Goal: Task Accomplishment & Management: Complete application form

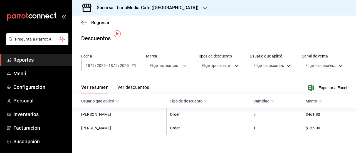
scroll to position [4, 0]
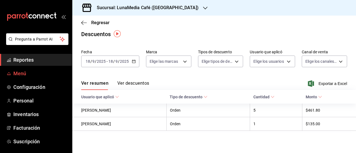
click at [21, 74] on span "Menú" at bounding box center [40, 74] width 54 height 8
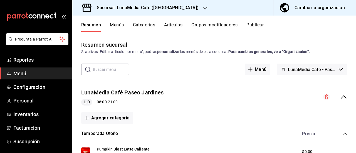
click at [258, 23] on button "Publicar" at bounding box center [254, 26] width 17 height 9
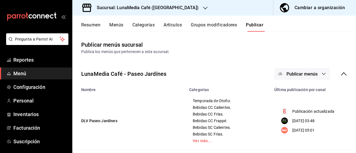
click at [301, 75] on span "Publicar menús" at bounding box center [301, 73] width 31 height 5
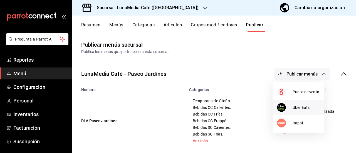
click at [297, 111] on li "Uber Eats" at bounding box center [297, 108] width 51 height 16
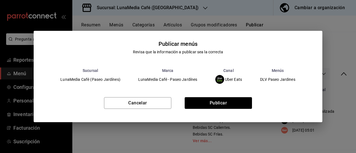
click at [144, 20] on div "Publicar menús Revisa que la información a publicar sea la correcta Sucursal Ma…" at bounding box center [178, 76] width 356 height 153
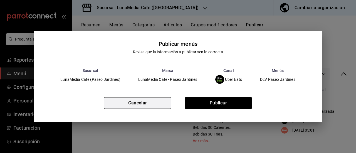
click at [140, 105] on button "Cancelar" at bounding box center [137, 103] width 67 height 12
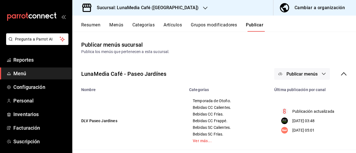
click at [174, 6] on h3 "Sucursal: LunaMedia Café ([GEOGRAPHIC_DATA])" at bounding box center [145, 7] width 106 height 7
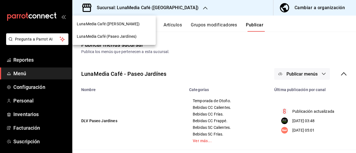
click at [122, 24] on span "LunaMedia Café ([PERSON_NAME])" at bounding box center [108, 24] width 63 height 6
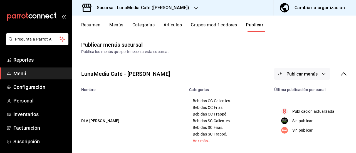
click at [307, 79] on button "Publicar menús" at bounding box center [302, 74] width 56 height 12
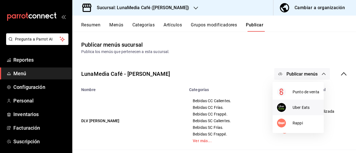
click at [293, 100] on li "Uber Eats" at bounding box center [297, 108] width 51 height 16
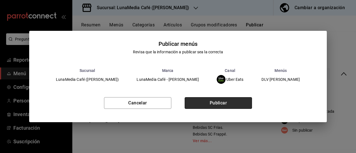
click at [223, 105] on button "Publicar" at bounding box center [217, 103] width 67 height 12
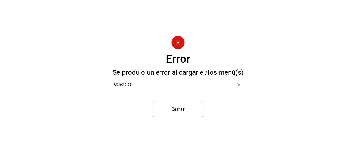
click at [239, 85] on icon at bounding box center [238, 84] width 3 height 2
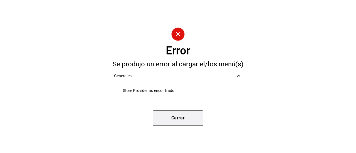
click at [185, 118] on button "Cerrar" at bounding box center [178, 118] width 50 height 16
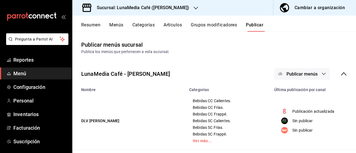
click at [309, 77] on button "Publicar menús" at bounding box center [302, 74] width 56 height 12
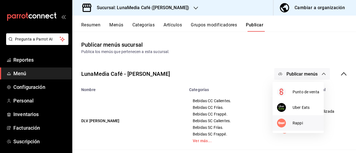
click at [296, 123] on span "Rappi" at bounding box center [305, 123] width 27 height 6
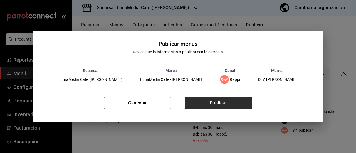
click at [219, 101] on button "Publicar" at bounding box center [217, 103] width 67 height 12
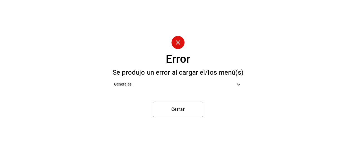
click at [188, 86] on span "Generales" at bounding box center [174, 84] width 121 height 6
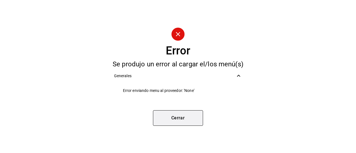
click at [178, 121] on button "Cerrar" at bounding box center [178, 118] width 50 height 16
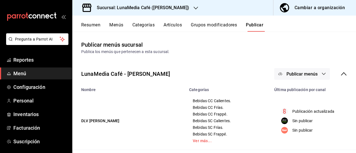
click at [298, 74] on span "Publicar menús" at bounding box center [301, 73] width 31 height 5
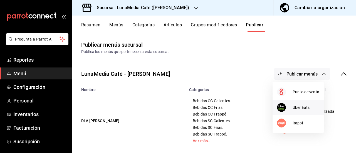
click at [295, 109] on span "Uber Eats" at bounding box center [305, 108] width 27 height 6
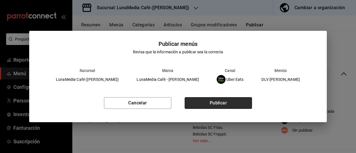
click at [201, 104] on button "Publicar" at bounding box center [217, 103] width 67 height 12
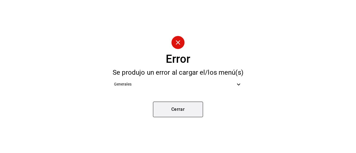
click at [179, 107] on button "Cerrar" at bounding box center [178, 110] width 50 height 16
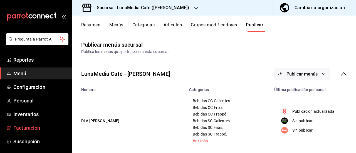
click at [30, 126] on span "Facturación" at bounding box center [40, 128] width 54 height 8
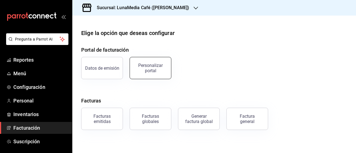
click at [144, 72] on div "Personalizar portal" at bounding box center [150, 68] width 34 height 11
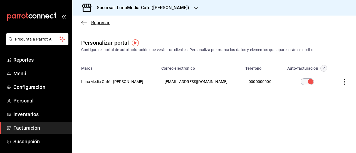
click at [83, 20] on icon "button" at bounding box center [84, 22] width 6 height 5
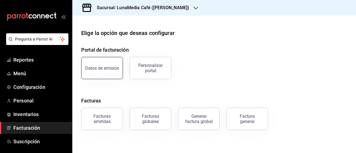
click at [99, 69] on div "Datos de emisión" at bounding box center [102, 68] width 34 height 5
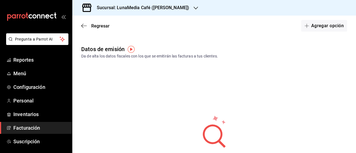
click at [19, 126] on span "Facturación" at bounding box center [40, 128] width 54 height 8
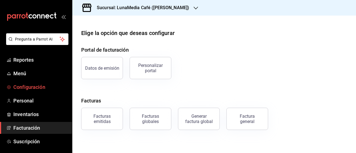
click at [34, 92] on link "Configuración" at bounding box center [36, 87] width 72 height 12
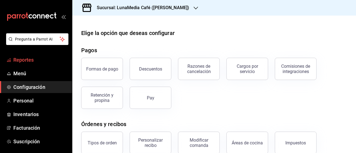
click at [28, 58] on span "Reportes" at bounding box center [40, 60] width 54 height 8
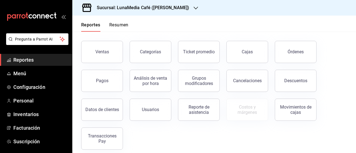
scroll to position [28, 0]
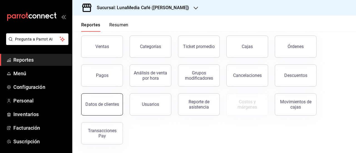
click at [101, 110] on button "Datos de clientes" at bounding box center [102, 104] width 42 height 22
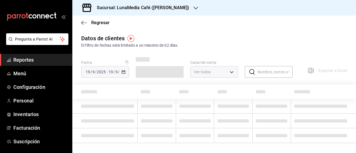
type input "PARROT,DIDI_FOOD,ONLINE"
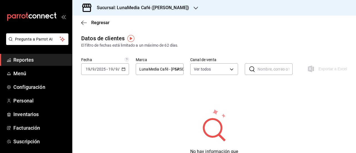
click at [123, 70] on icon "button" at bounding box center [123, 69] width 4 height 4
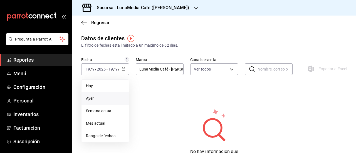
click at [107, 99] on span "Ayer" at bounding box center [105, 99] width 38 height 6
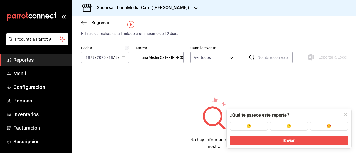
scroll to position [17, 0]
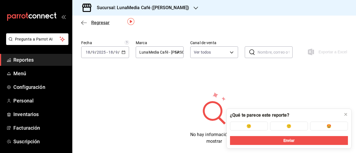
click at [99, 22] on span "Regresar" at bounding box center [100, 22] width 18 height 5
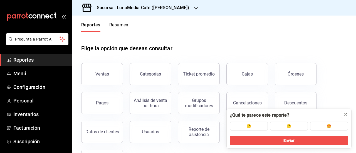
click at [346, 115] on icon at bounding box center [345, 114] width 2 height 2
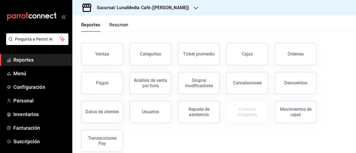
scroll to position [28, 0]
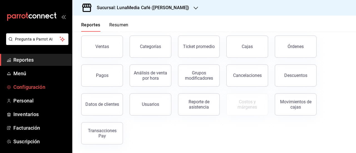
click at [26, 87] on span "Configuración" at bounding box center [40, 87] width 54 height 8
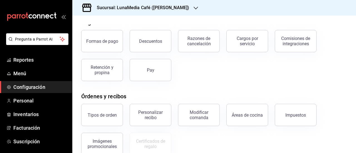
scroll to position [56, 0]
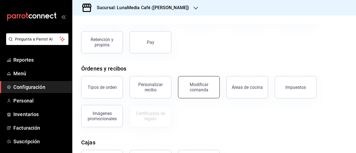
click at [200, 87] on div "Modificar comanda" at bounding box center [198, 87] width 34 height 11
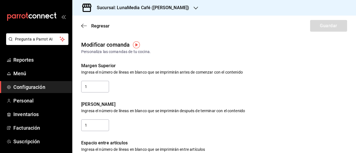
click at [81, 25] on div "Regresar Guardar" at bounding box center [213, 26] width 283 height 21
click at [94, 26] on span "Regresar" at bounding box center [100, 25] width 18 height 5
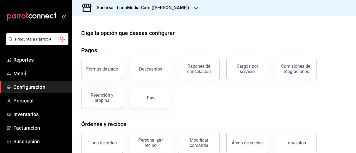
click at [193, 5] on div at bounding box center [195, 8] width 4 height 6
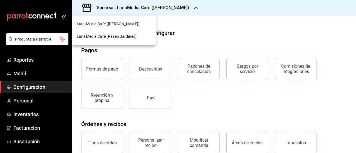
click at [120, 36] on span "LunaMedia Café (Paseo Jardínes)" at bounding box center [107, 37] width 60 height 6
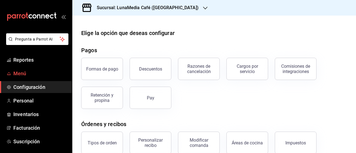
click at [24, 72] on span "Menú" at bounding box center [40, 74] width 54 height 8
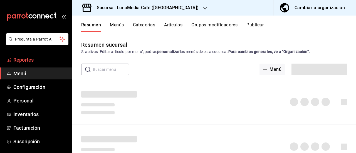
click at [26, 58] on span "Reportes" at bounding box center [40, 60] width 54 height 8
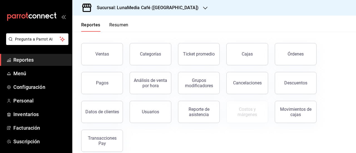
scroll to position [28, 0]
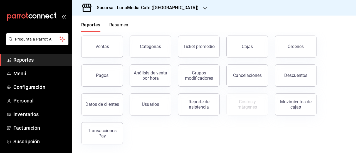
click at [177, 100] on div "Reporte de asistencia" at bounding box center [195, 101] width 48 height 29
click at [191, 100] on div "Reporte de asistencia" at bounding box center [198, 104] width 34 height 11
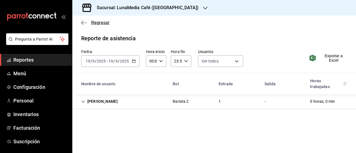
click at [97, 20] on span "Regresar" at bounding box center [100, 22] width 18 height 5
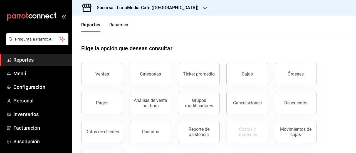
click at [157, 6] on h3 "Sucursal: LunaMedia Café ([GEOGRAPHIC_DATA])" at bounding box center [145, 7] width 106 height 7
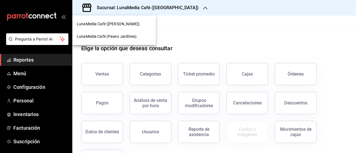
click at [125, 24] on span "LunaMedia Café ([PERSON_NAME])" at bounding box center [108, 24] width 63 height 6
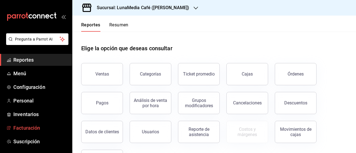
click at [47, 124] on span "Facturación" at bounding box center [40, 128] width 54 height 8
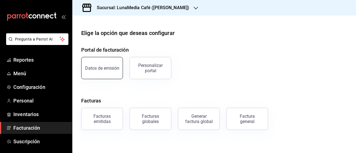
click at [93, 67] on div "Datos de emisión" at bounding box center [102, 68] width 34 height 5
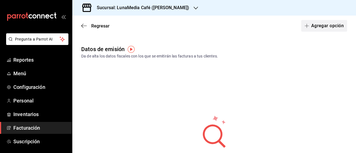
click at [326, 24] on button "Agregar opción" at bounding box center [324, 26] width 46 height 12
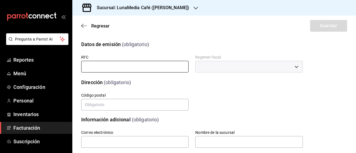
click at [106, 65] on input "text" at bounding box center [134, 67] width 107 height 12
type input "AOLA920130CT4"
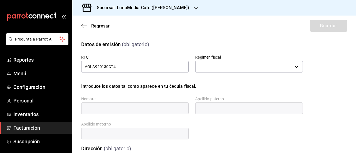
click at [228, 60] on div "​" at bounding box center [248, 66] width 107 height 15
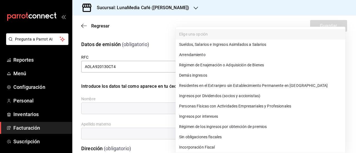
click at [225, 64] on body "Pregunta a Parrot AI Reportes Menú Configuración Personal Inventarios Facturaci…" at bounding box center [178, 76] width 356 height 153
click at [228, 108] on li "Personas Físicas con Actividades Empresariales y Profesionales" at bounding box center [260, 106] width 169 height 10
type input "612"
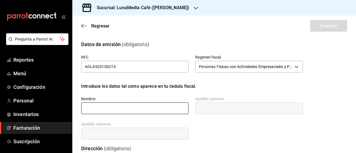
click at [128, 109] on input "text" at bounding box center [134, 109] width 107 height 12
type input "[PERSON_NAME]"
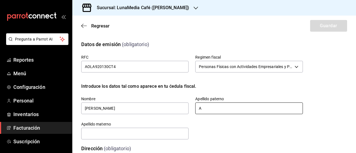
type input "[PERSON_NAME]"
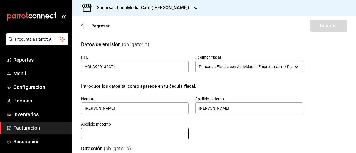
click at [122, 130] on input "text" at bounding box center [134, 134] width 107 height 12
type input "[PERSON_NAME]"
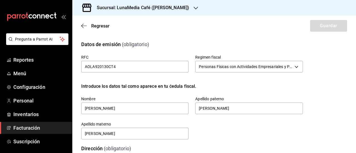
click at [210, 127] on div "RFC AOLA920130CT4 Regimen fiscal Personas Físicas con Actividades Empresariales…" at bounding box center [185, 90] width 235 height 99
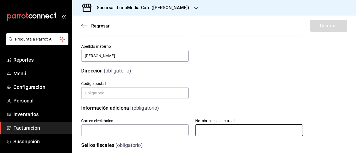
scroll to position [83, 0]
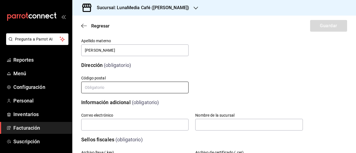
click at [128, 92] on input "text" at bounding box center [134, 88] width 107 height 12
type input "91000"
click at [99, 125] on input "text" at bounding box center [134, 125] width 107 height 12
type input "[EMAIL_ADDRESS][DOMAIN_NAME]"
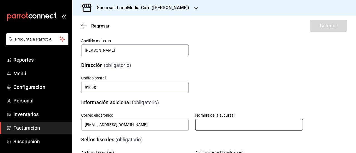
click at [209, 125] on input "text" at bounding box center [248, 125] width 107 height 12
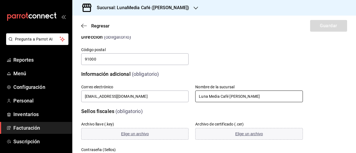
scroll to position [139, 0]
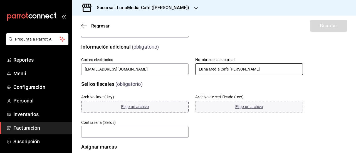
type input "Luna Media Café [PERSON_NAME]"
click at [132, 107] on span "Elige un archivo" at bounding box center [135, 106] width 28 height 4
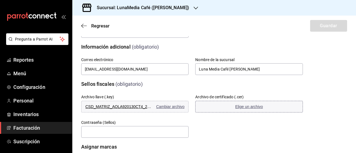
click at [256, 108] on span "Elige un archivo" at bounding box center [249, 106] width 28 height 4
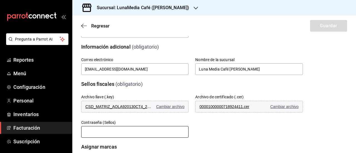
click at [116, 132] on input "text" at bounding box center [134, 132] width 107 height 12
paste input "AOLA13Ar02Ac"
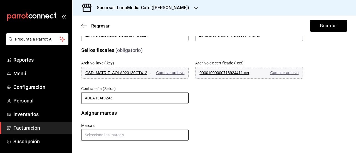
scroll to position [174, 0]
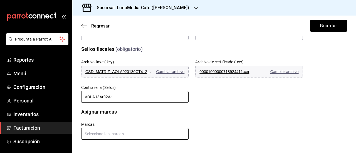
type input "AOLA13Ar02Ac"
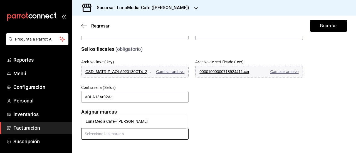
click at [148, 134] on input "text" at bounding box center [134, 134] width 107 height 12
click at [141, 124] on li "LunaMedia Café - [PERSON_NAME]" at bounding box center [134, 121] width 106 height 9
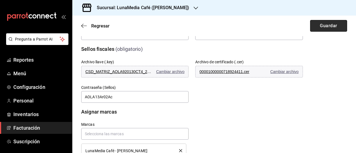
click at [321, 26] on button "Guardar" at bounding box center [328, 26] width 37 height 12
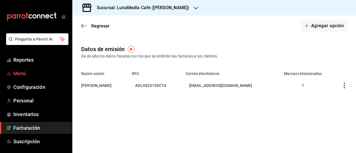
click at [26, 76] on span "Menú" at bounding box center [40, 74] width 54 height 8
